Goal: Information Seeking & Learning: Learn about a topic

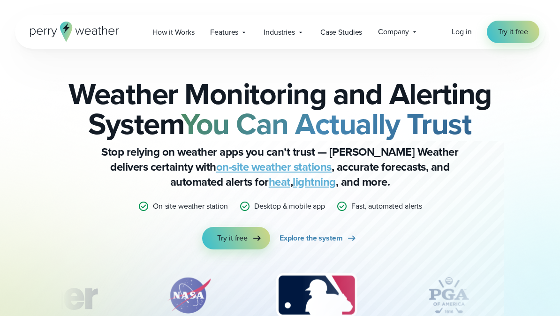
click at [182, 27] on span "How it Works" at bounding box center [174, 32] width 42 height 11
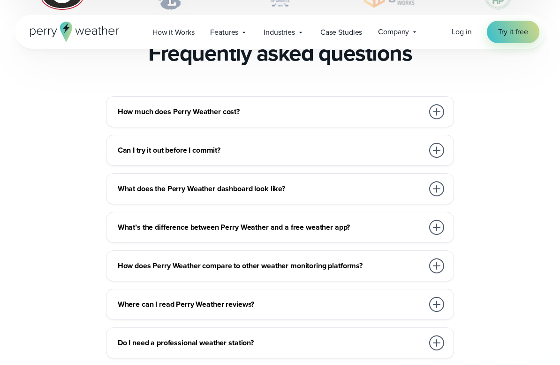
scroll to position [2096, 0]
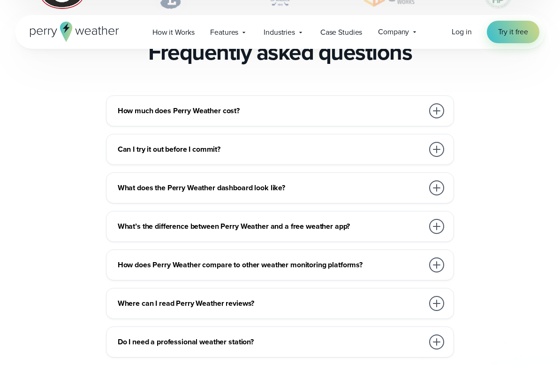
click at [443, 103] on div at bounding box center [436, 110] width 15 height 15
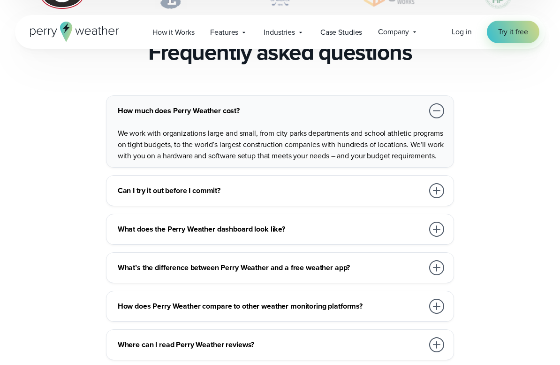
click at [431, 183] on div at bounding box center [436, 190] width 15 height 15
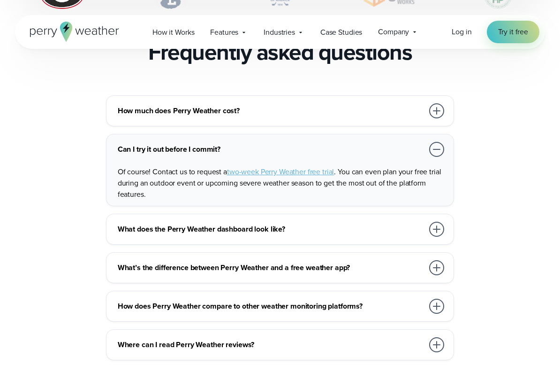
click at [435, 99] on div "How much does Perry Weather cost? We work with organizations large and small, f…" at bounding box center [280, 110] width 349 height 31
click at [437, 103] on div at bounding box center [436, 110] width 15 height 15
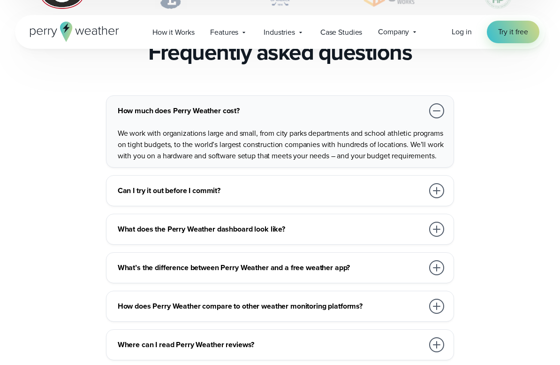
click at [433, 183] on div at bounding box center [436, 190] width 15 height 15
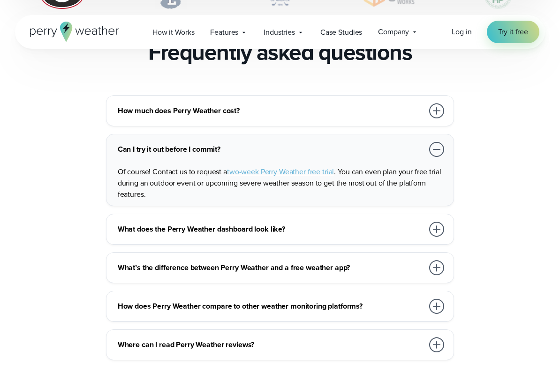
click at [424, 214] on div "What does the Perry Weather dashboard look like? We pride ourselves on our seam…" at bounding box center [280, 229] width 349 height 31
click at [417, 220] on div "What does the Perry Weather dashboard look like?" at bounding box center [282, 229] width 329 height 19
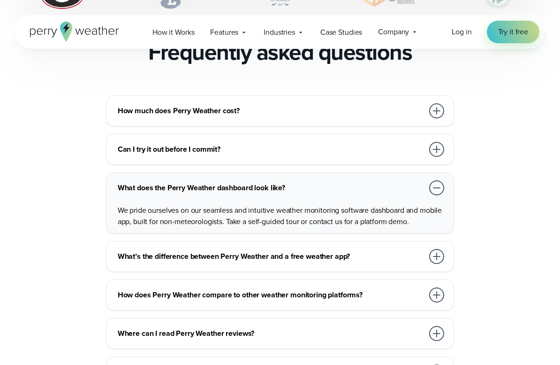
click at [427, 217] on div "How much does Perry Weather cost? We work with organizations large and small, f…" at bounding box center [280, 279] width 530 height 369
click at [419, 251] on h3 "What’s the difference between Perry Weather and a free weather app?" at bounding box center [271, 256] width 306 height 11
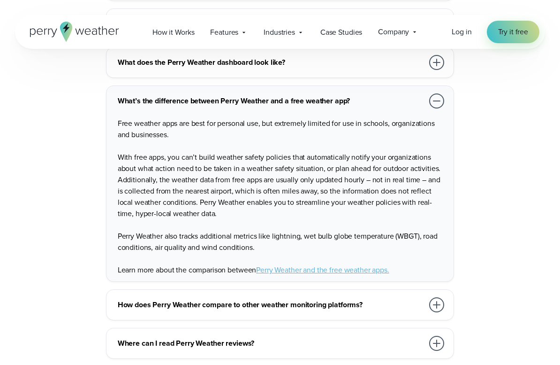
scroll to position [2222, 0]
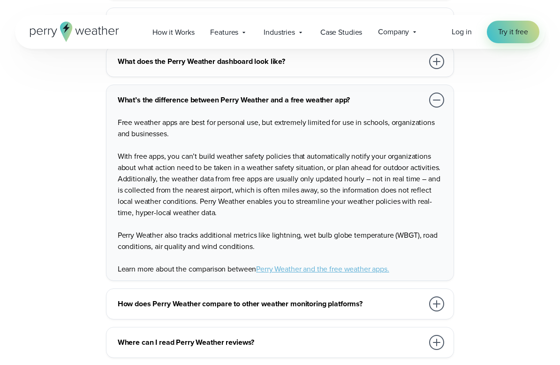
click at [434, 294] on div at bounding box center [437, 303] width 19 height 19
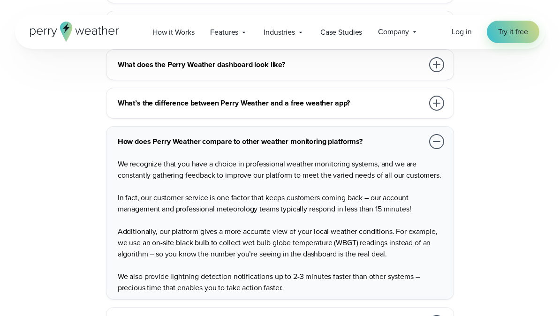
scroll to position [2215, 0]
